Goal: Task Accomplishment & Management: Use online tool/utility

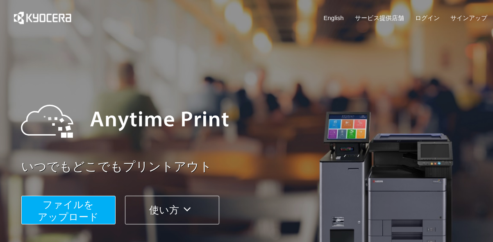
scroll to position [41, 0]
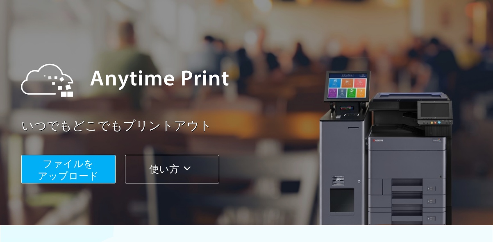
click at [80, 180] on span "ファイルを ​​アップロード" at bounding box center [68, 169] width 61 height 23
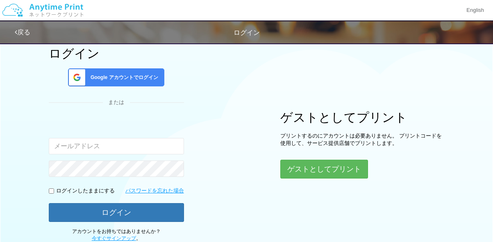
click at [346, 179] on div "ログイン Google アカウントでログイン または 入力されたメールアドレスまたはパスワードが正しくありません。 ログインしたままにする パスワードを忘れた…" at bounding box center [247, 120] width 492 height 245
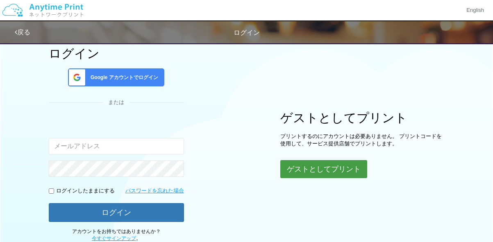
click at [343, 170] on button "ゲストとしてプリント" at bounding box center [323, 169] width 87 height 18
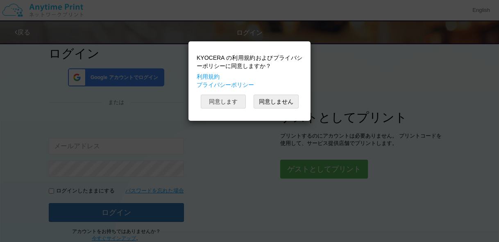
click at [230, 105] on button "同意します" at bounding box center [223, 102] width 45 height 14
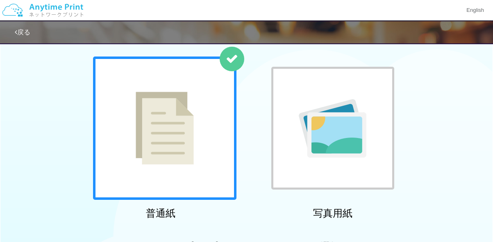
click at [210, 129] on div at bounding box center [164, 128] width 143 height 143
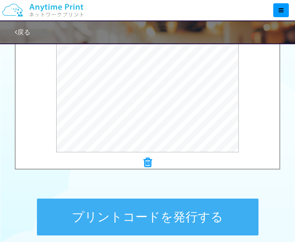
scroll to position [328, 0]
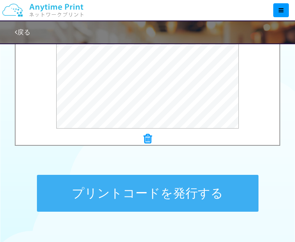
click at [232, 196] on button "プリントコードを発行する" at bounding box center [147, 193] width 221 height 37
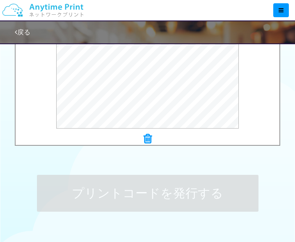
scroll to position [0, 0]
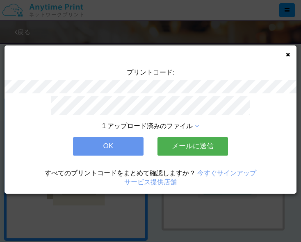
click at [134, 145] on button "OK" at bounding box center [108, 146] width 71 height 18
